Goal: Navigation & Orientation: Find specific page/section

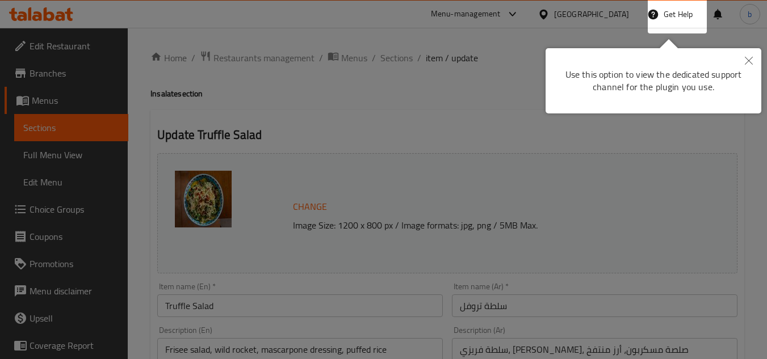
click at [757, 61] on button "Close" at bounding box center [748, 61] width 25 height 26
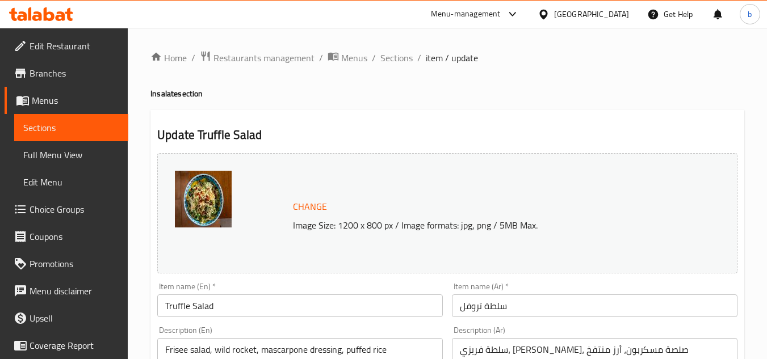
click at [603, 11] on div "[GEOGRAPHIC_DATA]" at bounding box center [591, 14] width 75 height 12
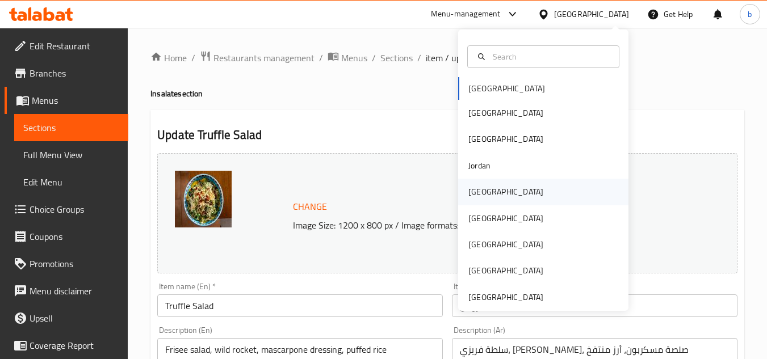
click at [505, 192] on div "[GEOGRAPHIC_DATA]" at bounding box center [543, 192] width 170 height 26
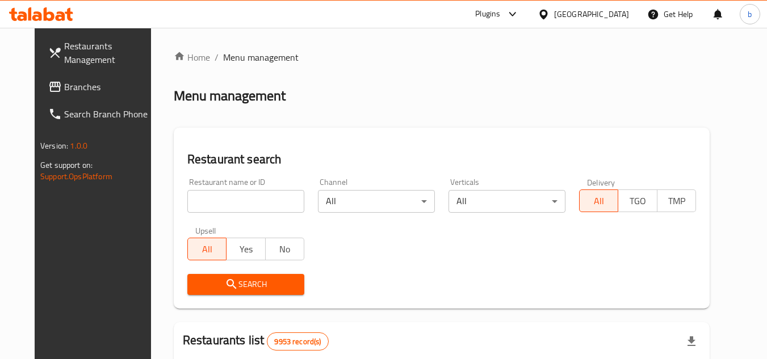
click at [66, 85] on span "Branches" at bounding box center [109, 87] width 90 height 14
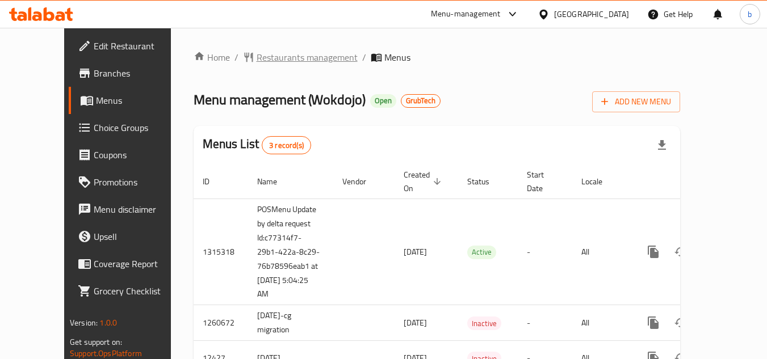
click at [256, 61] on span "Restaurants management" at bounding box center [306, 57] width 101 height 14
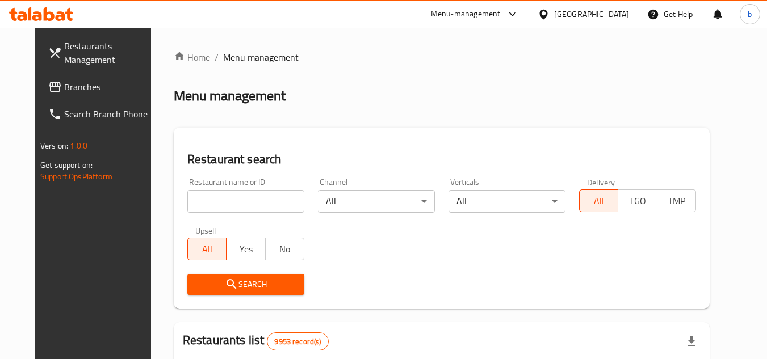
click at [64, 88] on span "Branches" at bounding box center [109, 87] width 90 height 14
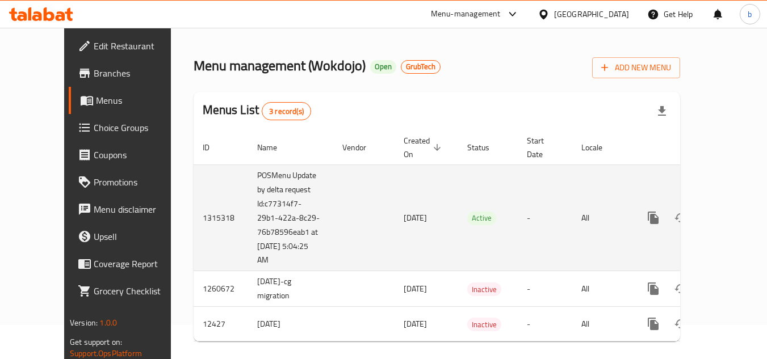
scroll to position [36, 0]
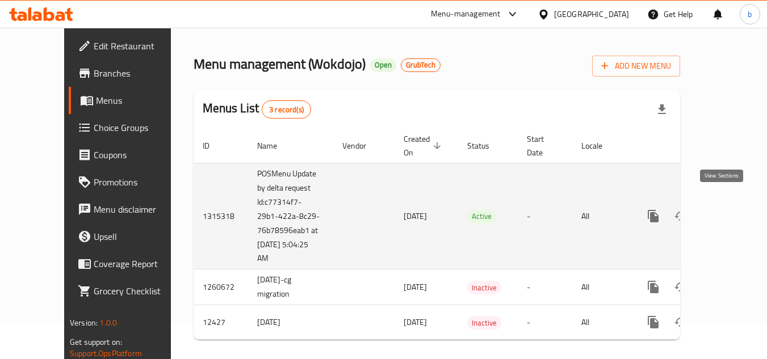
click at [721, 213] on link "enhanced table" at bounding box center [734, 216] width 27 height 27
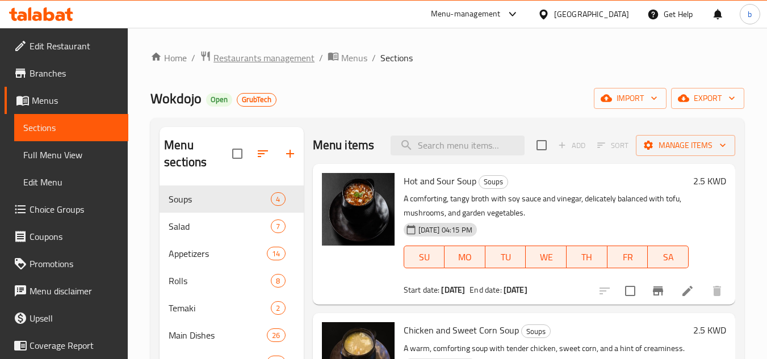
click at [240, 54] on span "Restaurants management" at bounding box center [263, 58] width 101 height 14
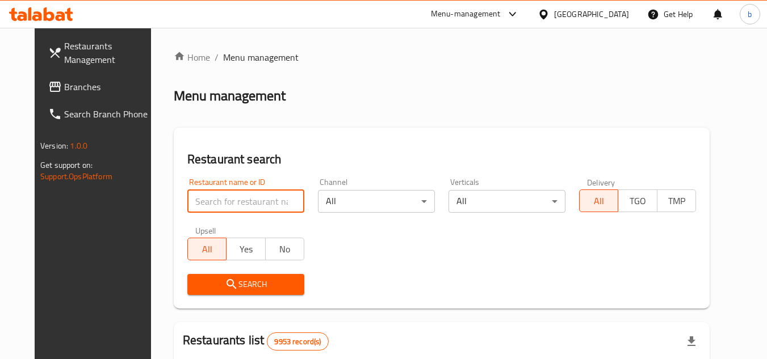
click at [232, 196] on input "search" at bounding box center [245, 201] width 117 height 23
paste input "7669"
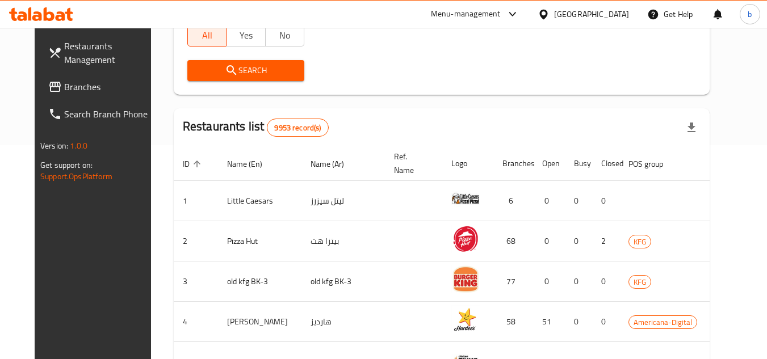
scroll to position [227, 0]
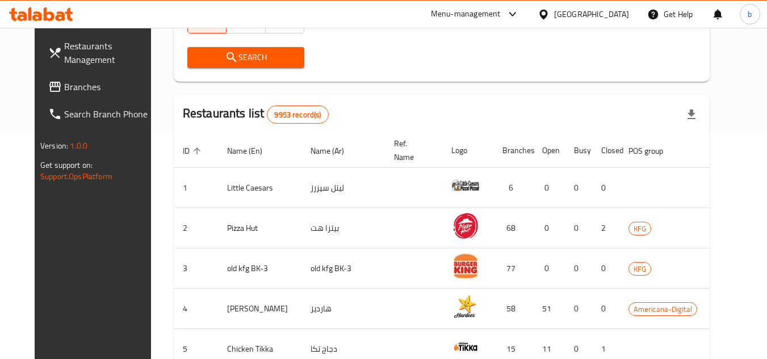
type input "7669"
click button "Search" at bounding box center [245, 57] width 117 height 21
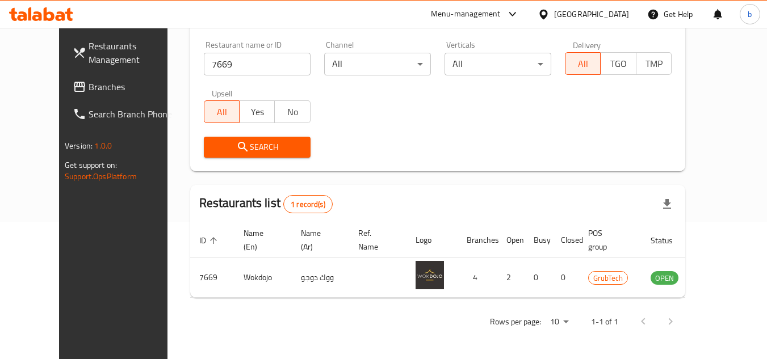
scroll to position [0, 0]
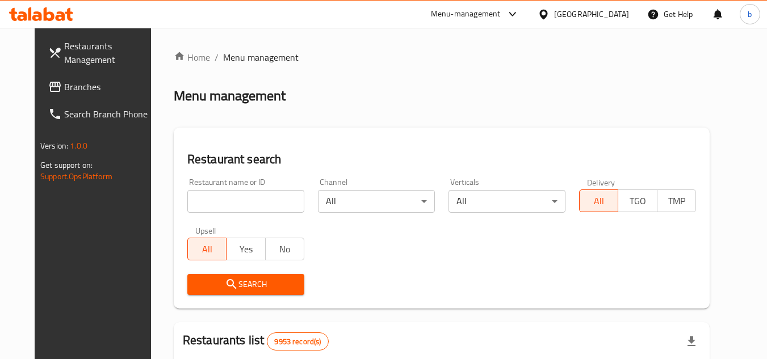
click at [549, 13] on icon at bounding box center [543, 15] width 12 height 12
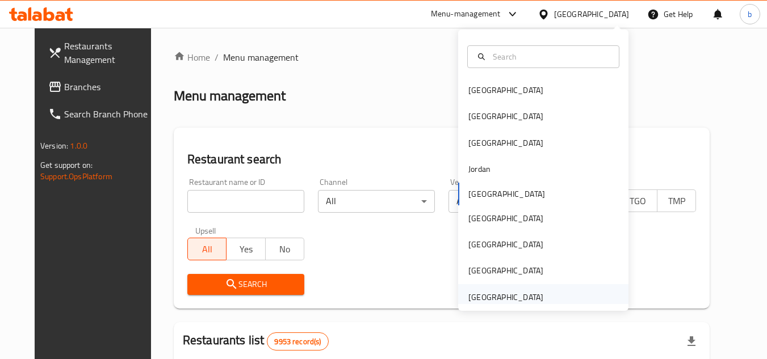
click at [514, 291] on div "[GEOGRAPHIC_DATA]" at bounding box center [505, 297] width 75 height 12
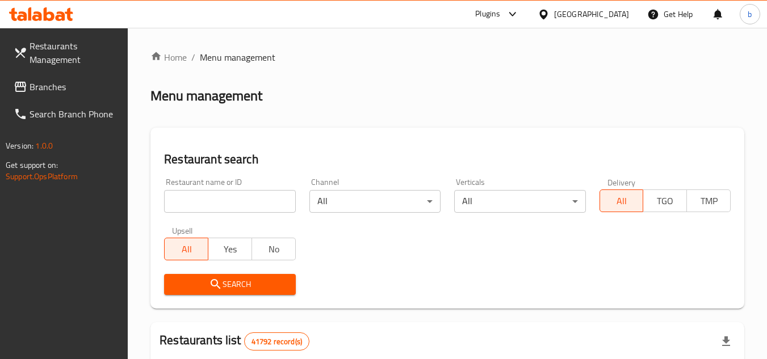
drag, startPoint x: 507, startPoint y: 15, endPoint x: 503, endPoint y: 26, distance: 11.5
click at [506, 20] on div at bounding box center [512, 14] width 14 height 14
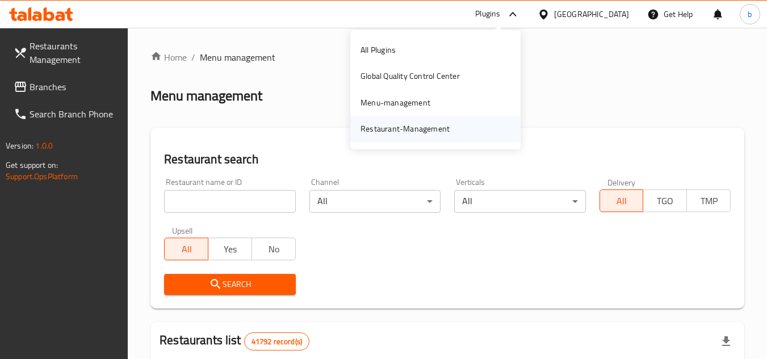
click at [466, 131] on div "Restaurant-Management" at bounding box center [435, 129] width 170 height 26
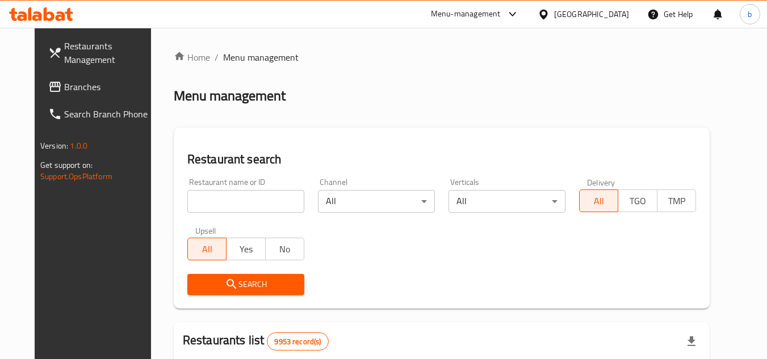
click at [549, 17] on icon at bounding box center [543, 15] width 12 height 12
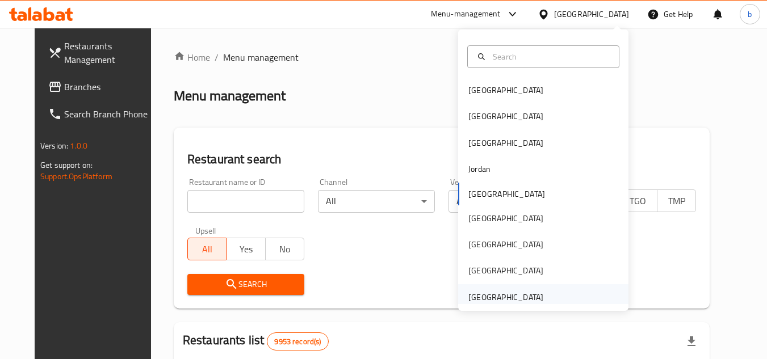
click at [512, 294] on div "[GEOGRAPHIC_DATA]" at bounding box center [505, 297] width 75 height 12
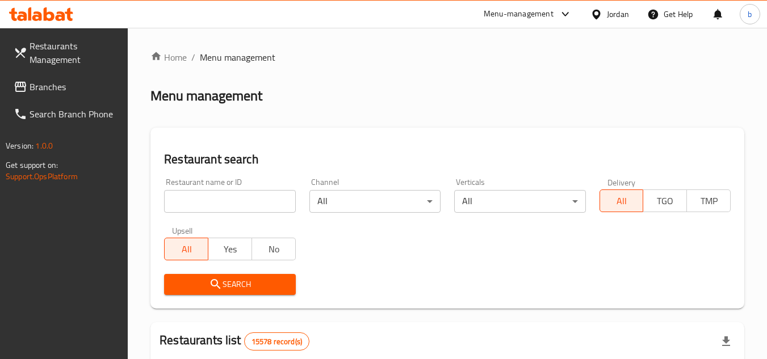
click at [500, 15] on div "Menu-management" at bounding box center [518, 14] width 70 height 14
click at [595, 10] on icon at bounding box center [596, 14] width 8 height 10
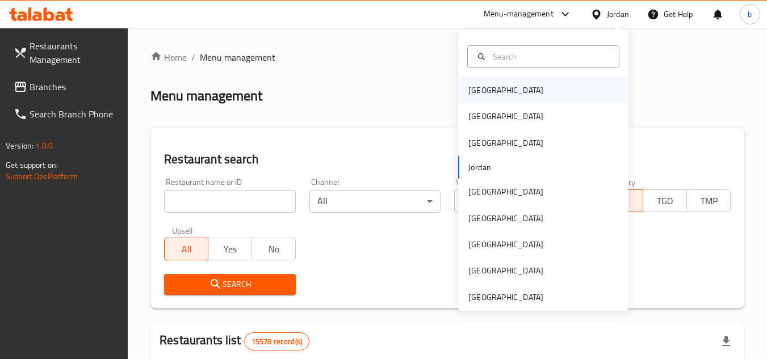
click at [498, 87] on div "[GEOGRAPHIC_DATA]" at bounding box center [543, 90] width 170 height 26
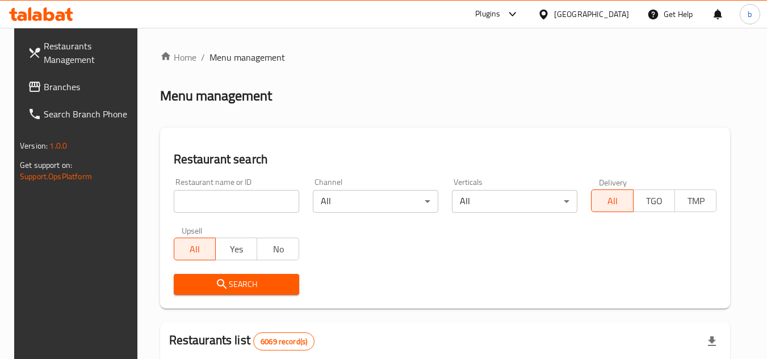
click at [519, 15] on icon at bounding box center [513, 14] width 14 height 14
click at [369, 102] on div "Menu management" at bounding box center [445, 96] width 570 height 18
